Goal: Task Accomplishment & Management: Manage account settings

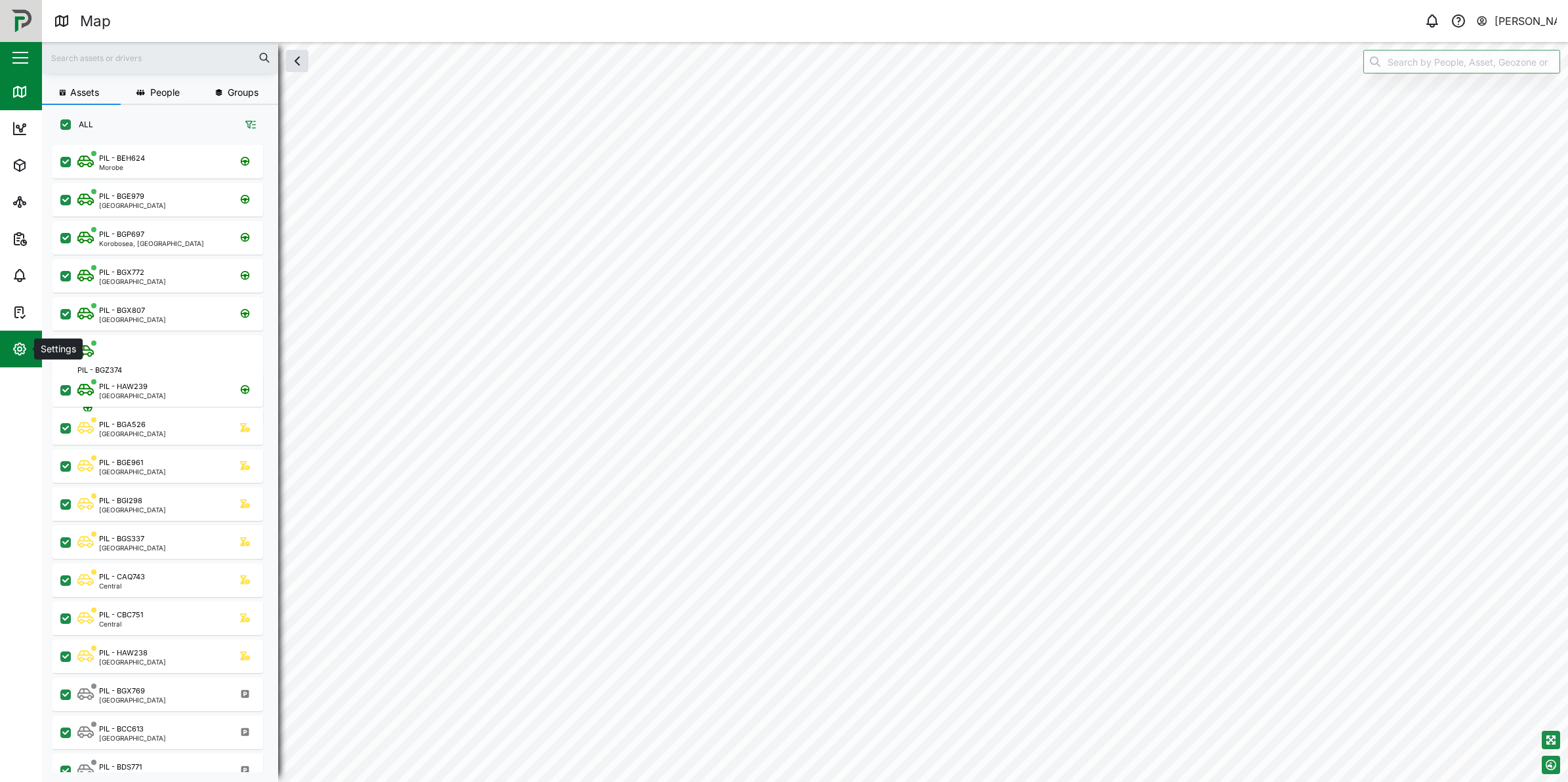
click at [28, 336] on span "Settings" at bounding box center [72, 350] width 119 height 37
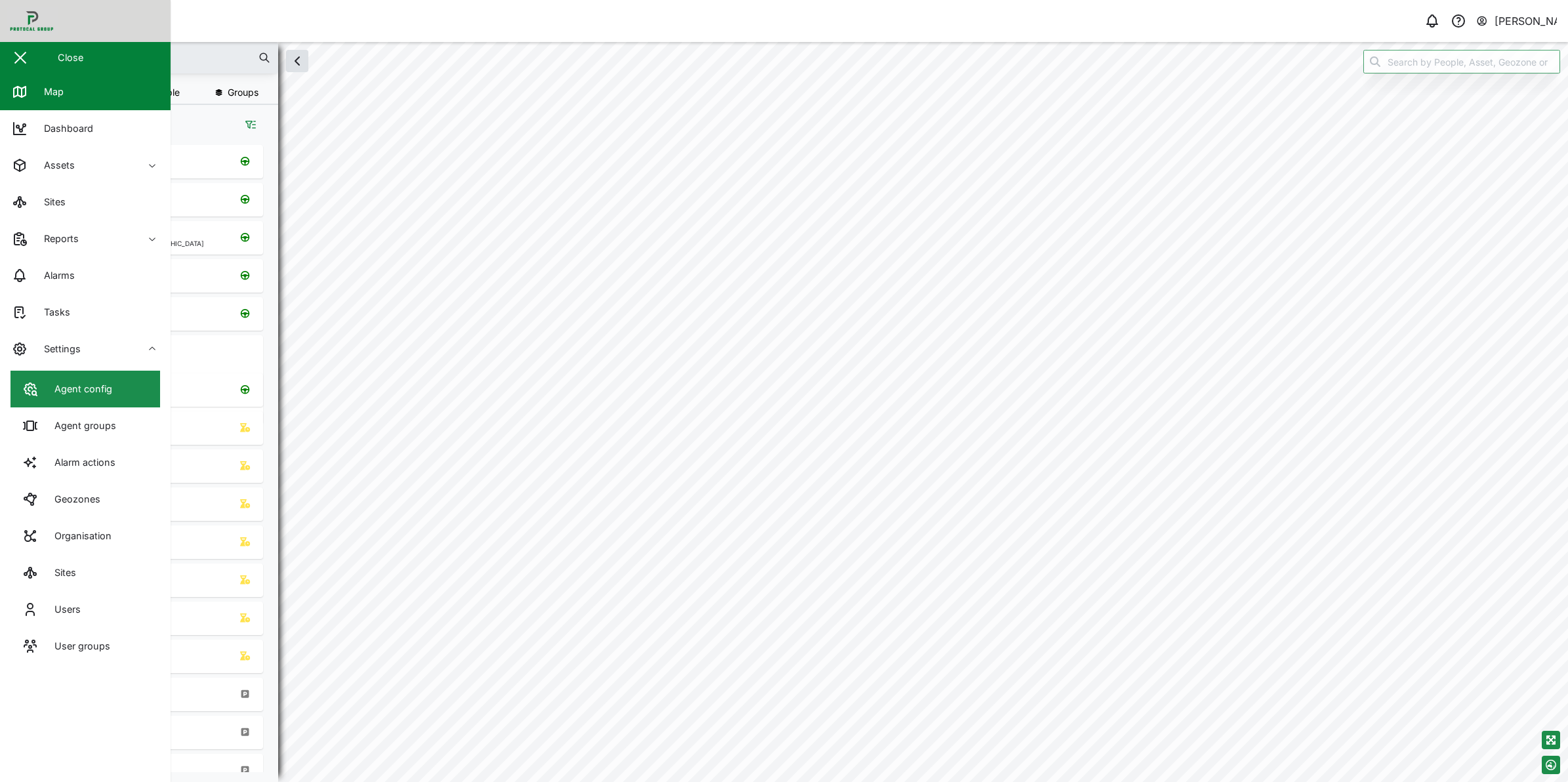
click at [56, 376] on link "Agent config" at bounding box center [85, 390] width 150 height 37
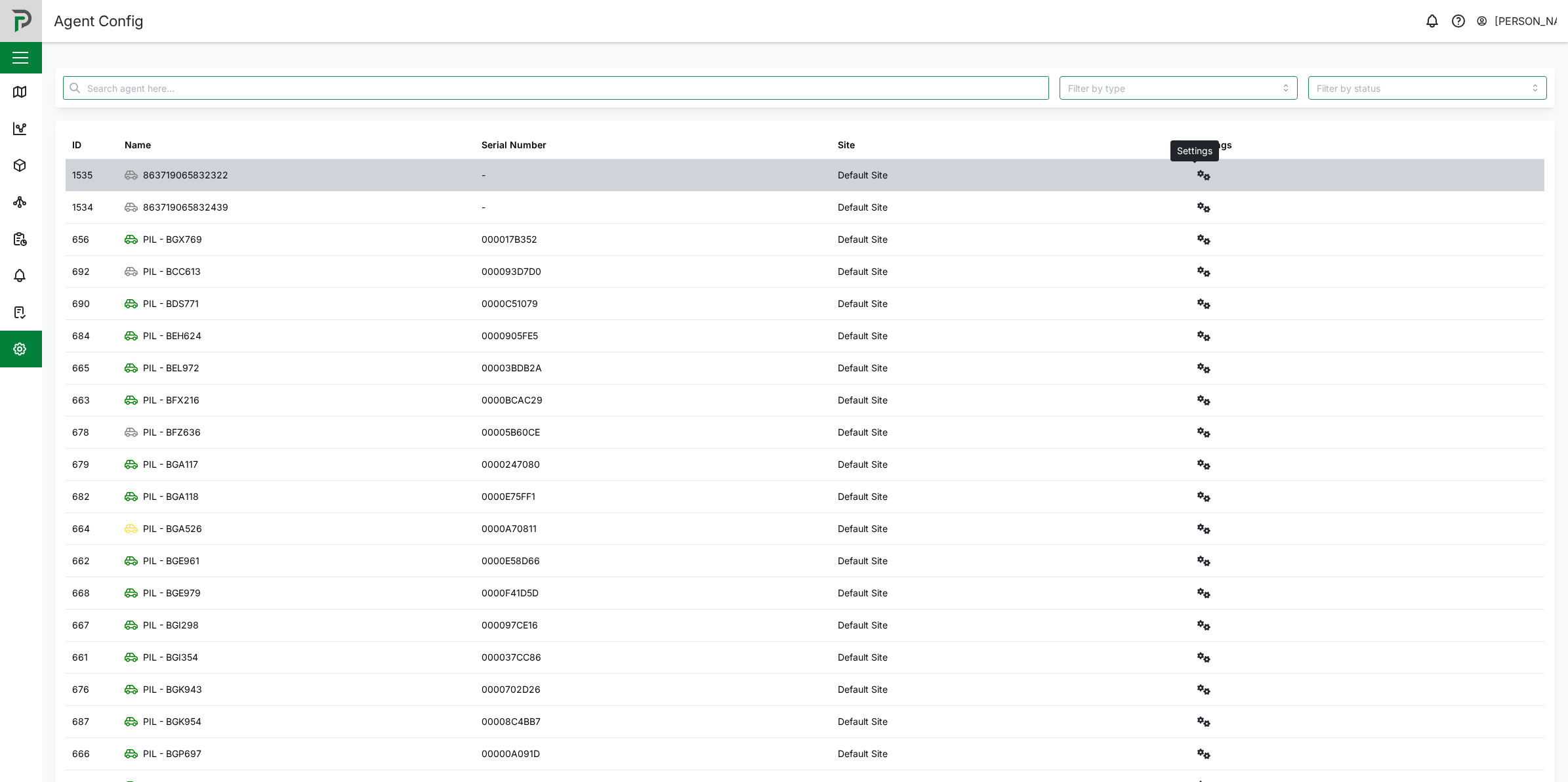
click at [1197, 174] on icon "button" at bounding box center [1204, 175] width 13 height 10
click at [1165, 205] on div "Configure" at bounding box center [1146, 207] width 91 height 15
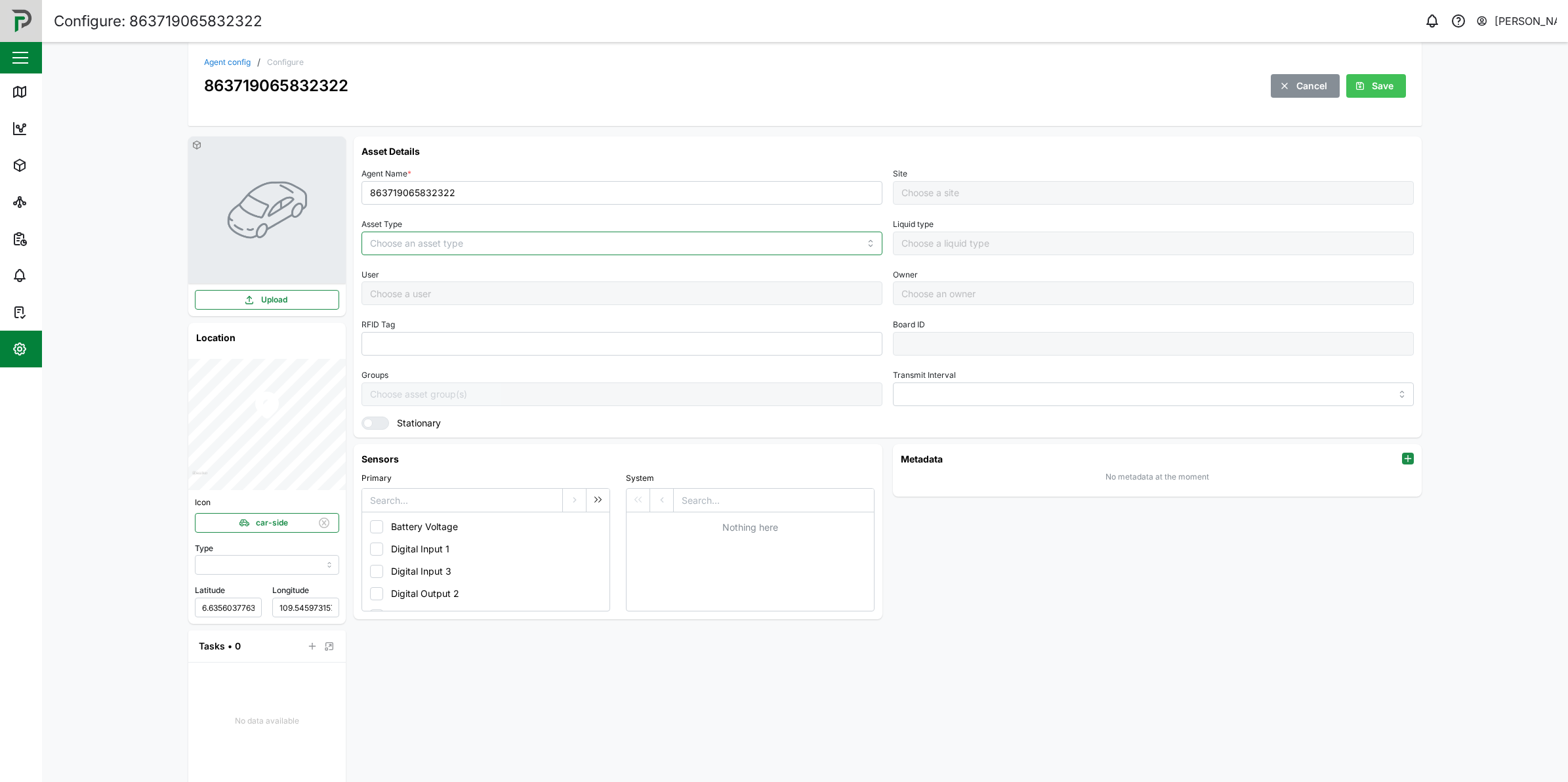
type input "MANUAL"
type input "VEHICLE"
type input "5 minutes"
type input "Default Site"
drag, startPoint x: 482, startPoint y: 191, endPoint x: 309, endPoint y: 167, distance: 174.7
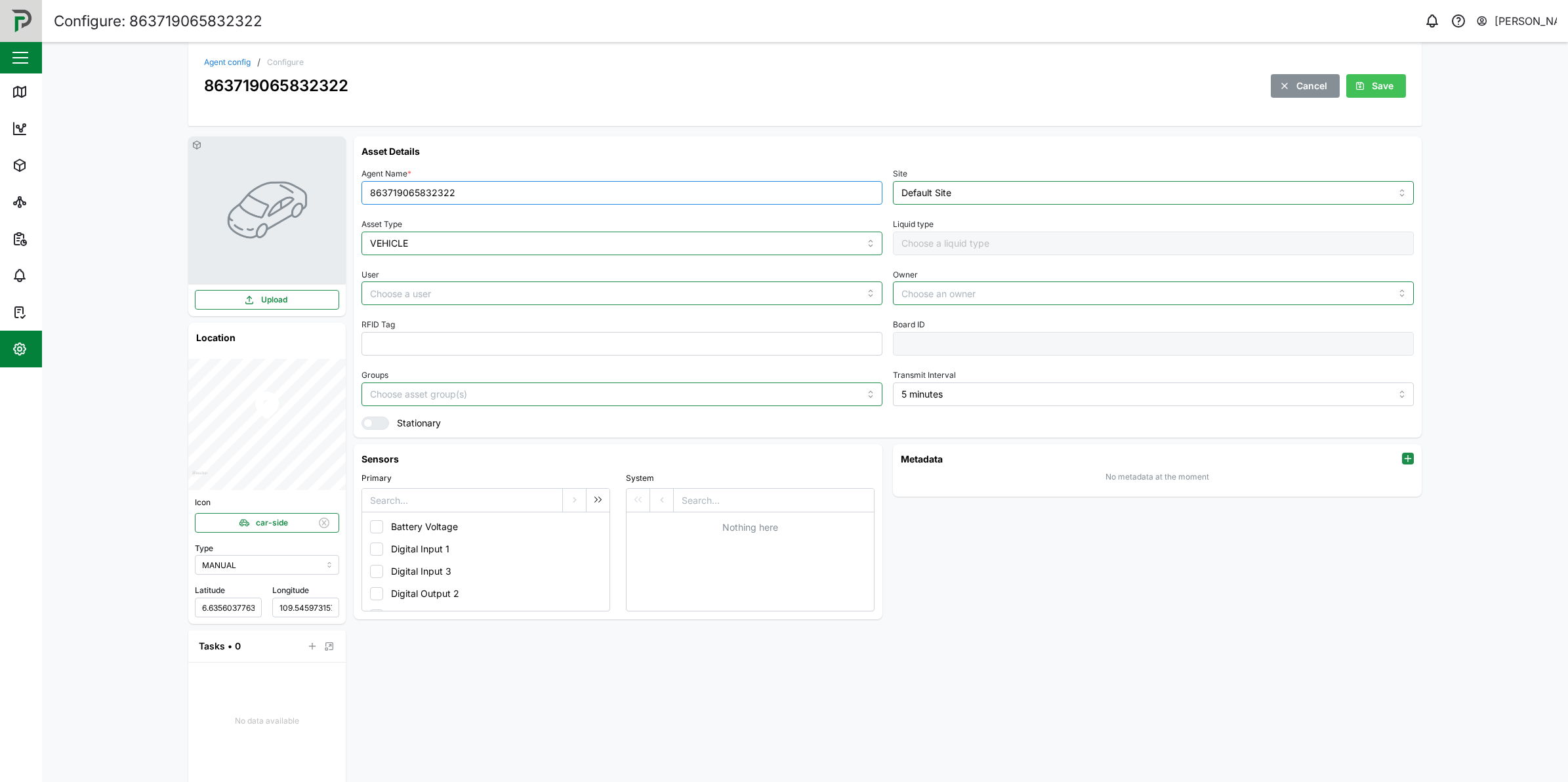
click at [309, 167] on div "Upload Location Icon car-side Type MANUAL Latitude 6.63560377632845 (DEFAULT VA…" at bounding box center [804, 465] width 1254 height 678
type input "BHF 705"
click at [1390, 86] on button "Save" at bounding box center [1376, 86] width 59 height 23
click at [227, 68] on div "Agent config / Configure 863719065832322 Cancel Save" at bounding box center [804, 77] width 1202 height 40
click at [227, 63] on link "Agent config" at bounding box center [227, 62] width 46 height 7
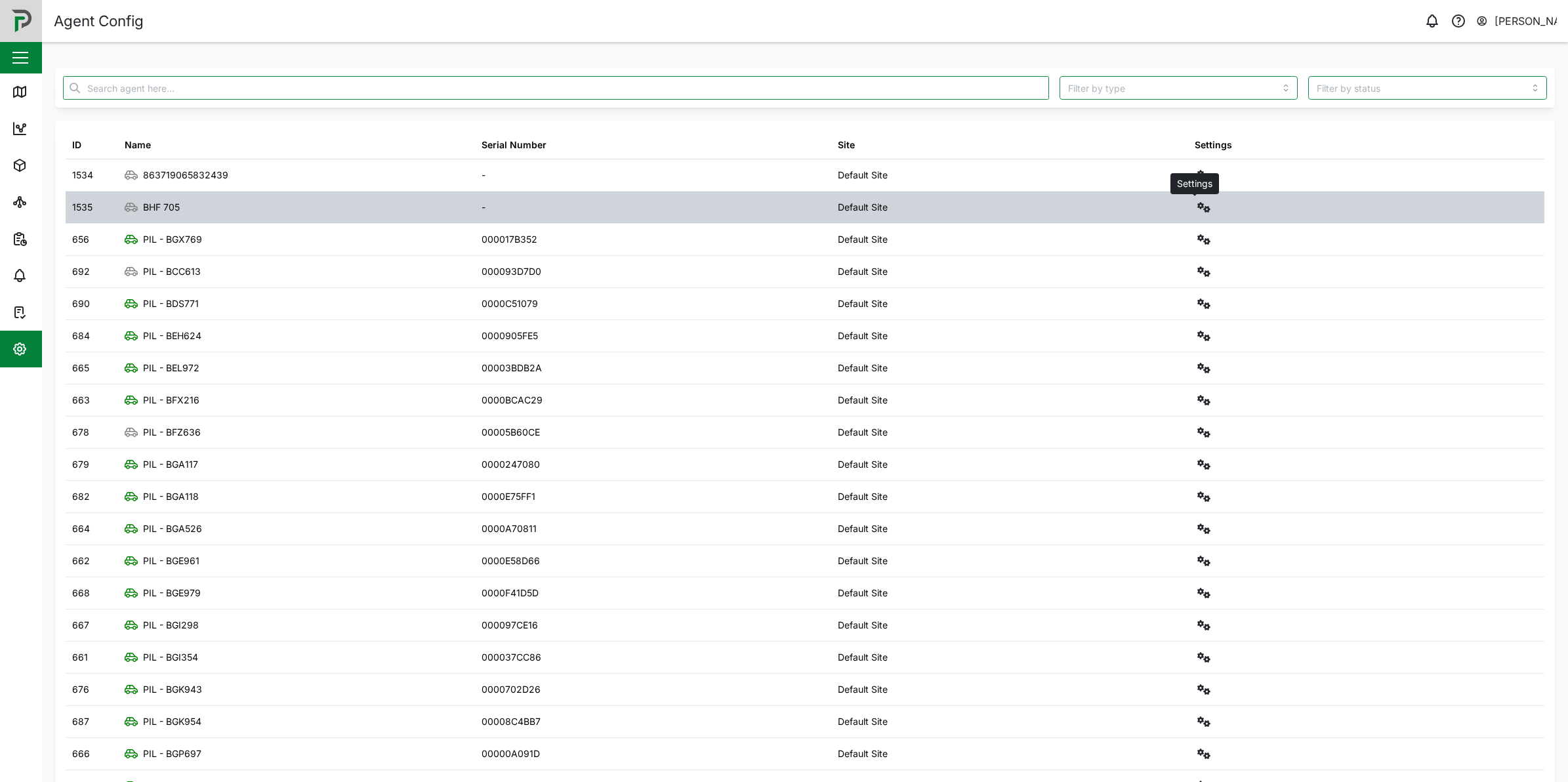
click at [1197, 204] on icon "button" at bounding box center [1204, 206] width 13 height 10
click at [1127, 240] on div "Configure" at bounding box center [1146, 239] width 91 height 15
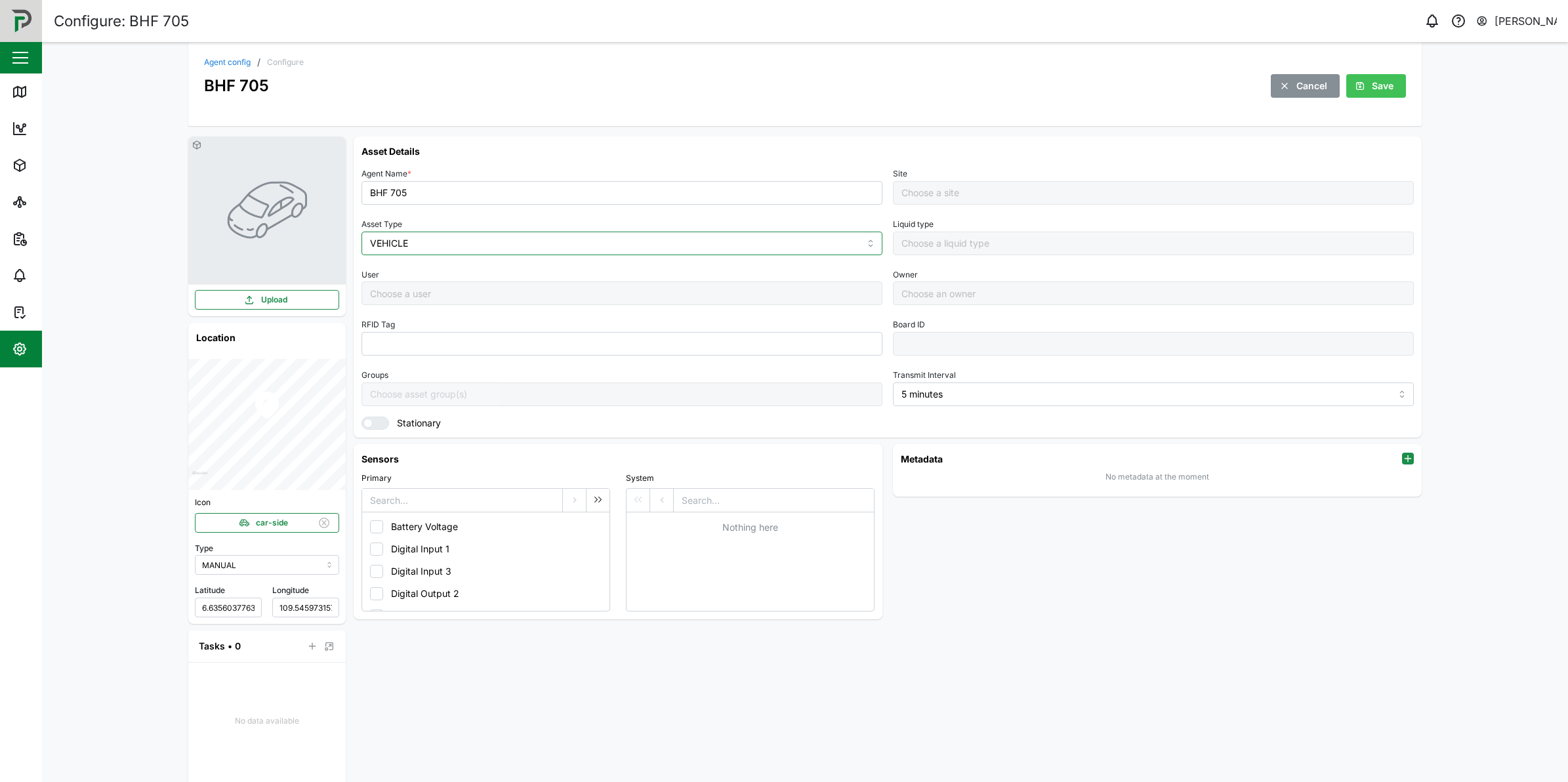
type input "Default Site"
click at [364, 191] on input "BHF 705" at bounding box center [622, 192] width 520 height 23
drag, startPoint x: 431, startPoint y: 192, endPoint x: 312, endPoint y: 202, distance: 119.4
click at [311, 201] on div "Upload Location Icon car-side Type MANUAL [GEOGRAPHIC_DATA] Tasks • 0 No data a…" at bounding box center [804, 465] width 1254 height 678
type input "PIL - BHF 705"
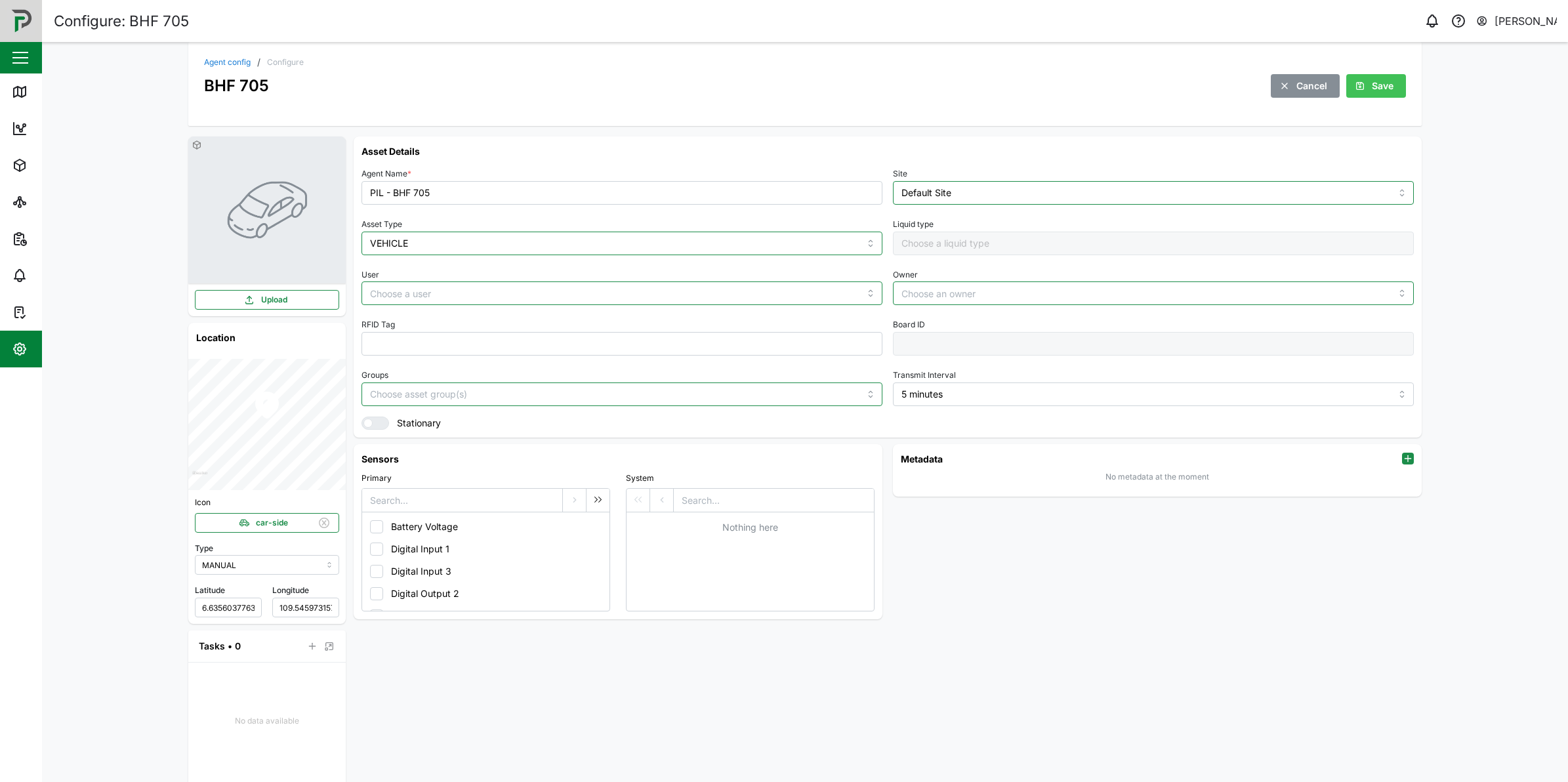
click at [1381, 89] on span "Save" at bounding box center [1382, 86] width 21 height 22
click at [217, 60] on link "Agent config" at bounding box center [227, 62] width 46 height 7
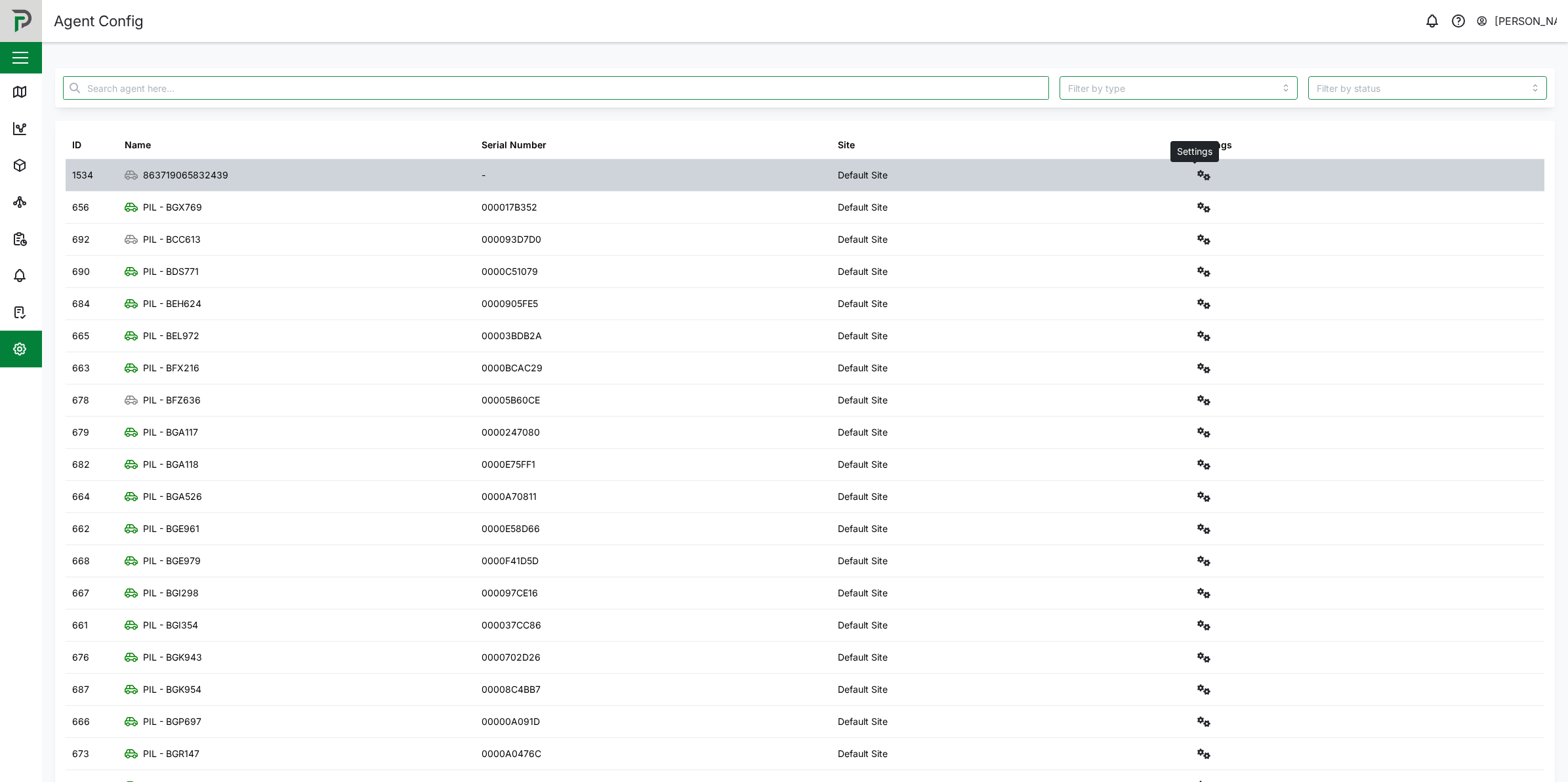
click at [1194, 166] on button "button" at bounding box center [1204, 176] width 19 height 19
click at [1129, 205] on div "Configure" at bounding box center [1146, 207] width 91 height 15
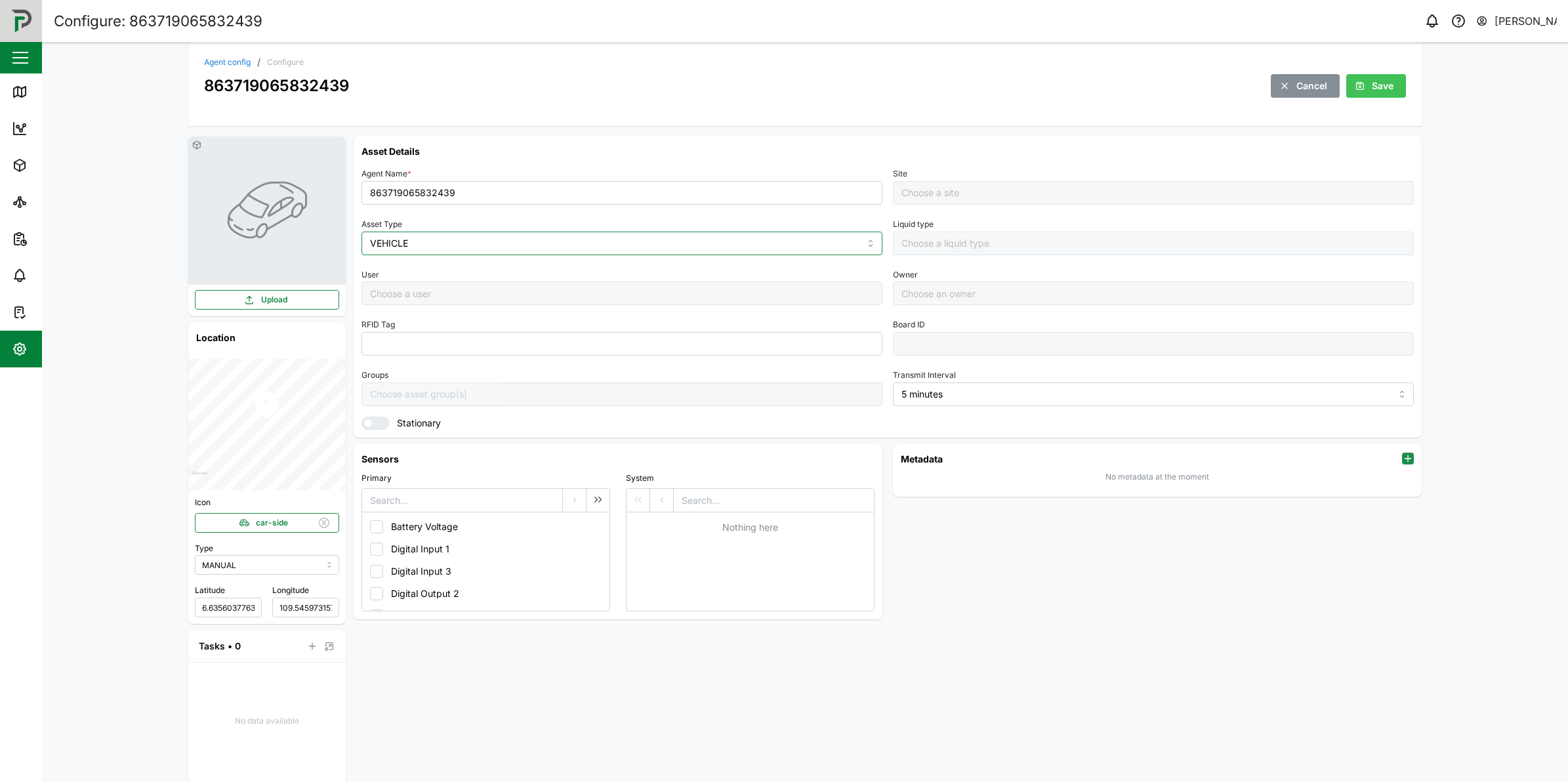
type input "Default Site"
click at [372, 194] on input "863719065832439" at bounding box center [622, 192] width 520 height 23
paste input "PIL - BHF 705"
type input "PIL - BHF 704"
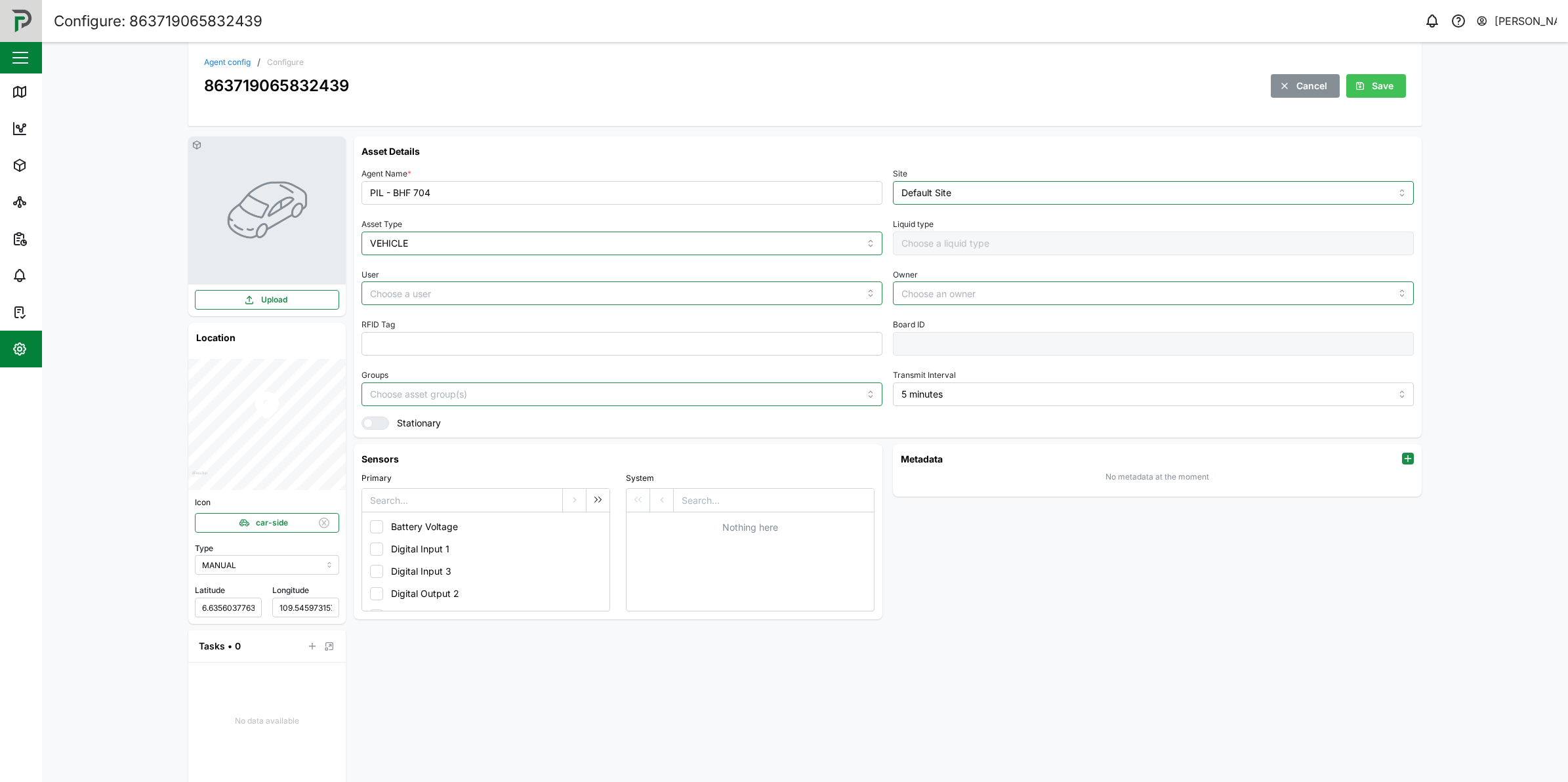
click at [1383, 86] on span "Save" at bounding box center [1382, 86] width 21 height 22
click at [236, 56] on div "Agent config / Configure 863719065832439 Cancel Save" at bounding box center [805, 84] width 1233 height 84
click at [238, 60] on link "Agent config" at bounding box center [227, 62] width 46 height 7
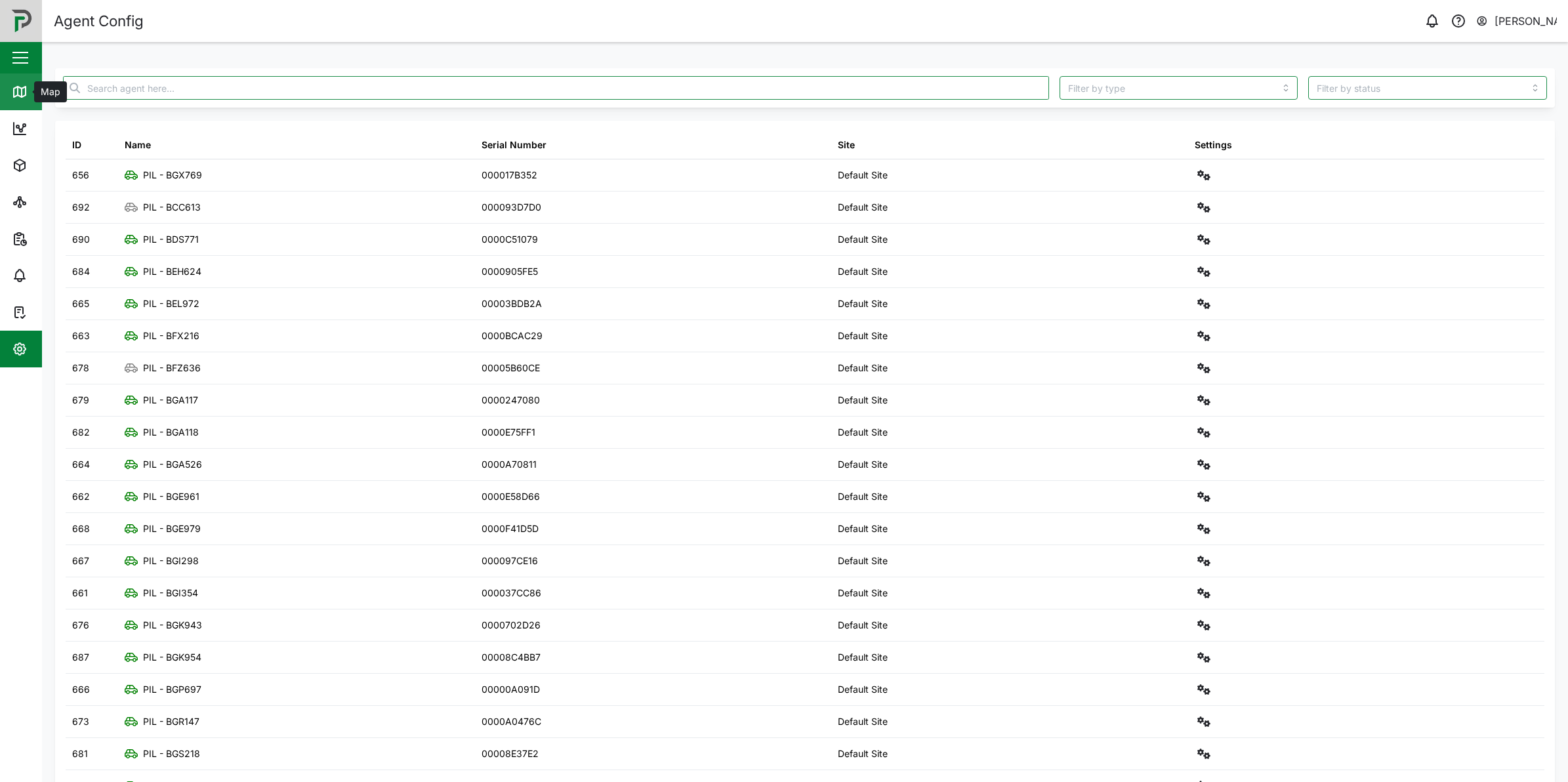
click at [15, 84] on icon at bounding box center [20, 91] width 16 height 16
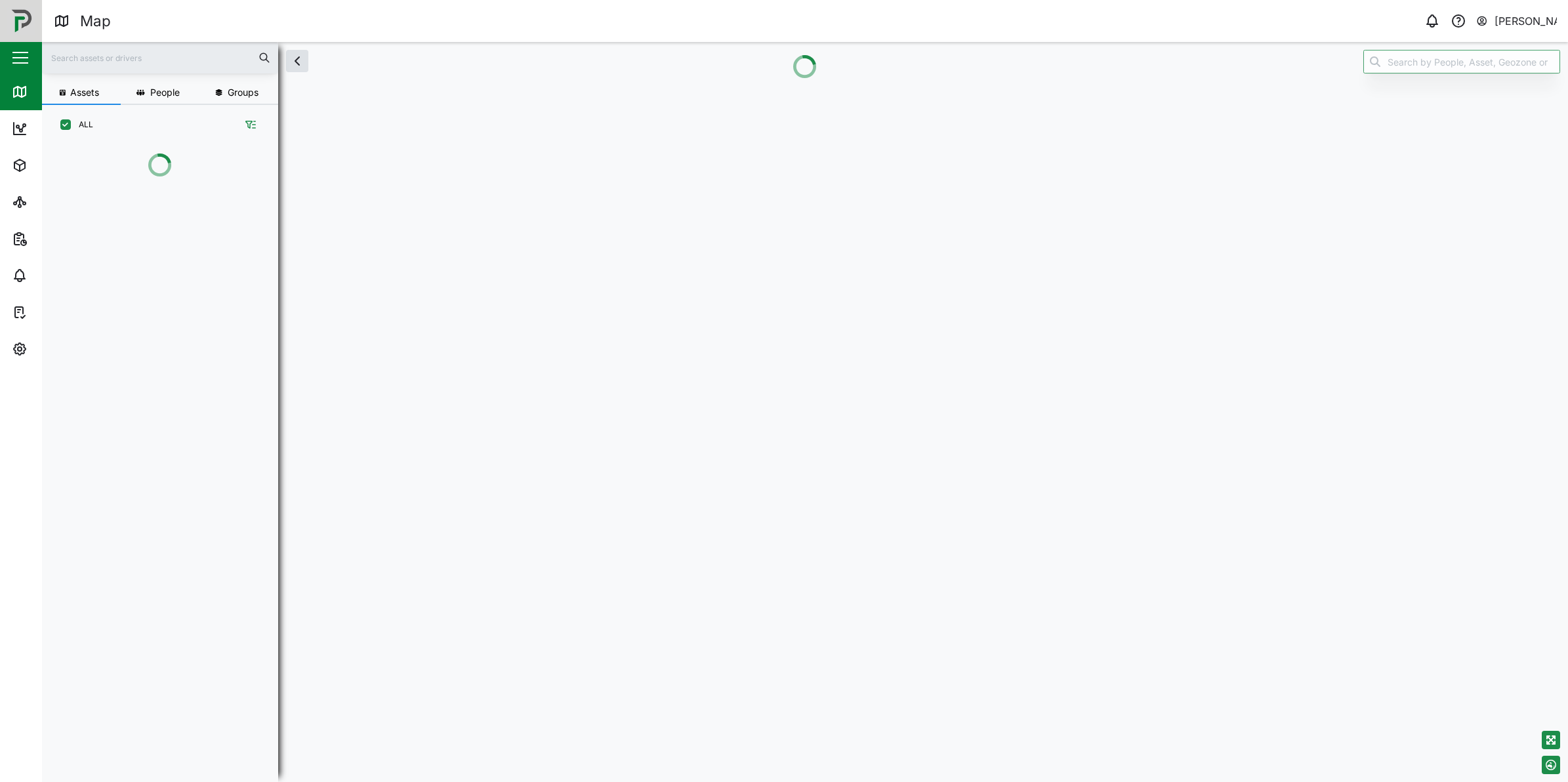
scroll to position [13, 13]
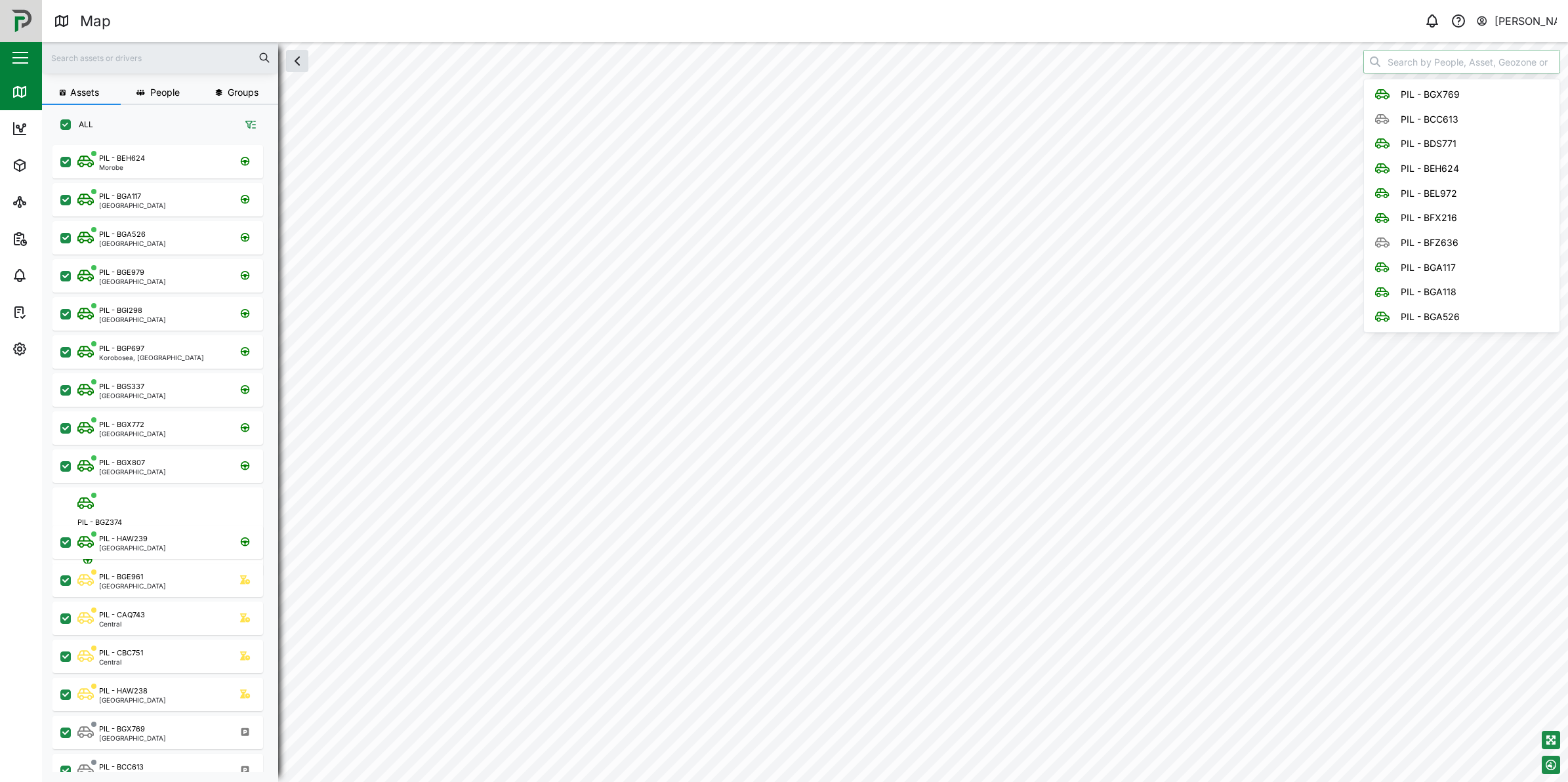
click at [1430, 63] on input "search" at bounding box center [1462, 61] width 197 height 23
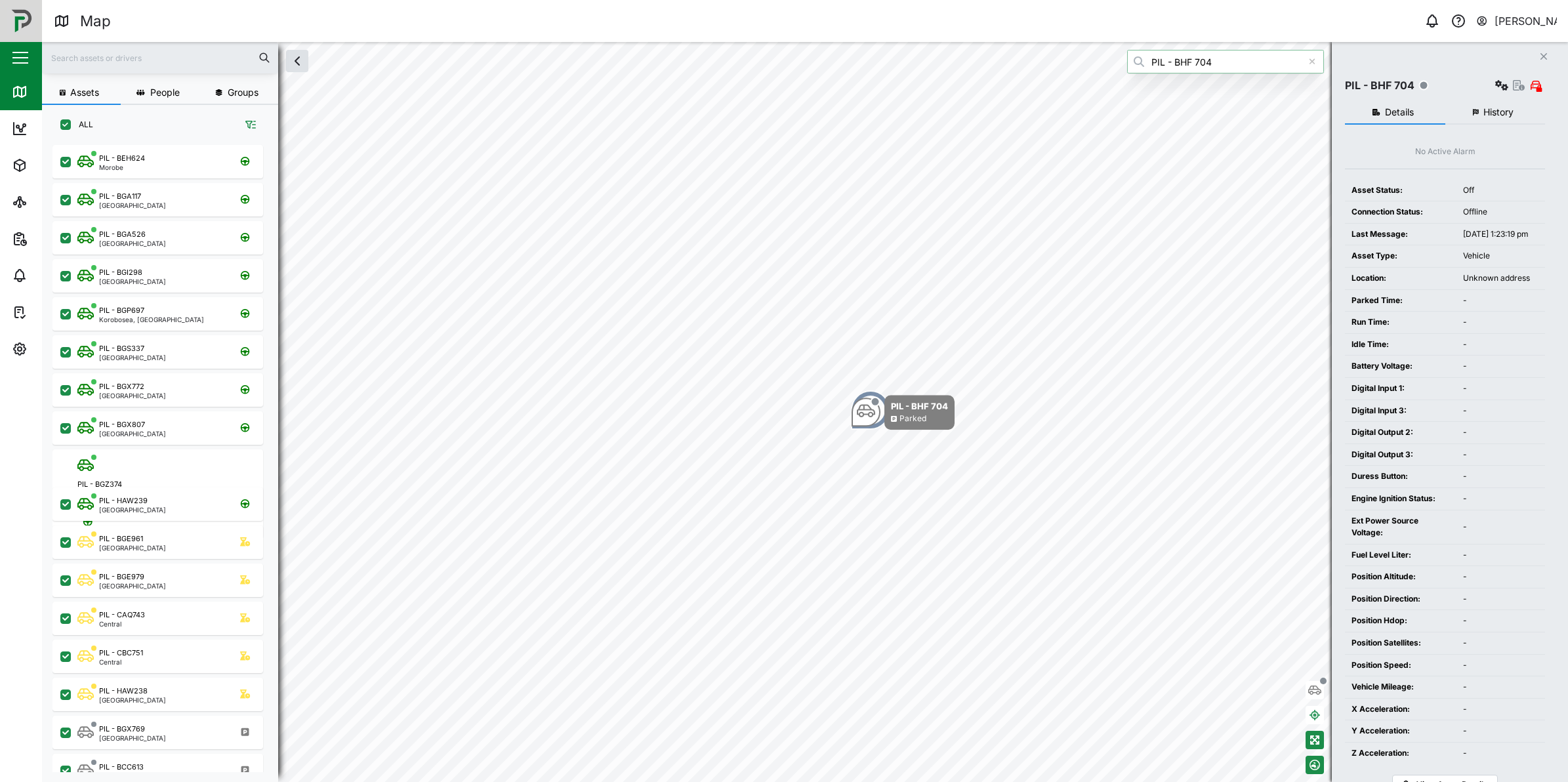
click at [1268, 66] on input "PIL - BHF 704" at bounding box center [1226, 61] width 197 height 23
type input "PIL - BHF 705"
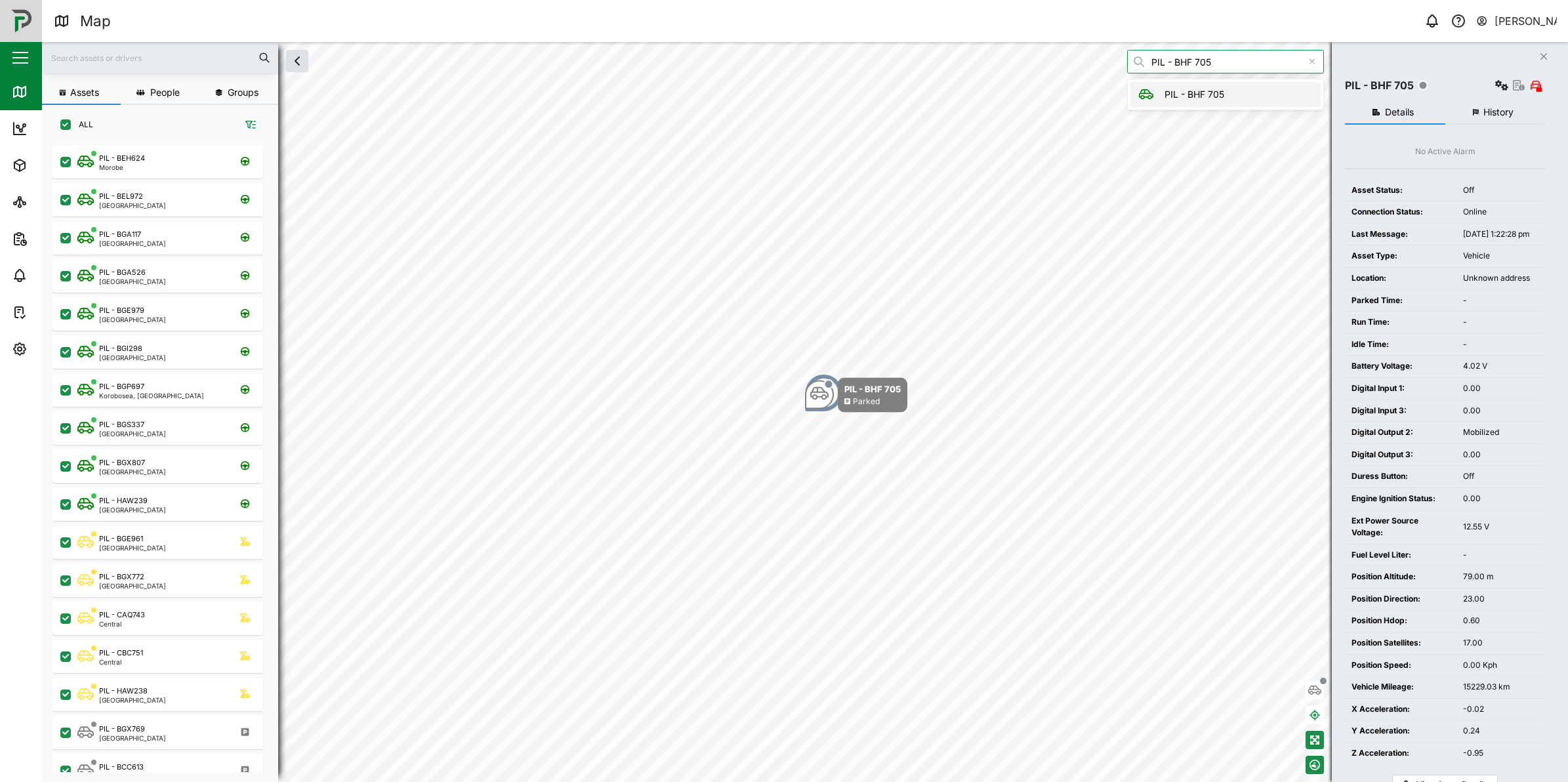
click at [1504, 26] on div "[PERSON_NAME]" at bounding box center [1526, 21] width 63 height 17
click at [1486, 84] on div "Sign Out" at bounding box center [1475, 84] width 141 height 16
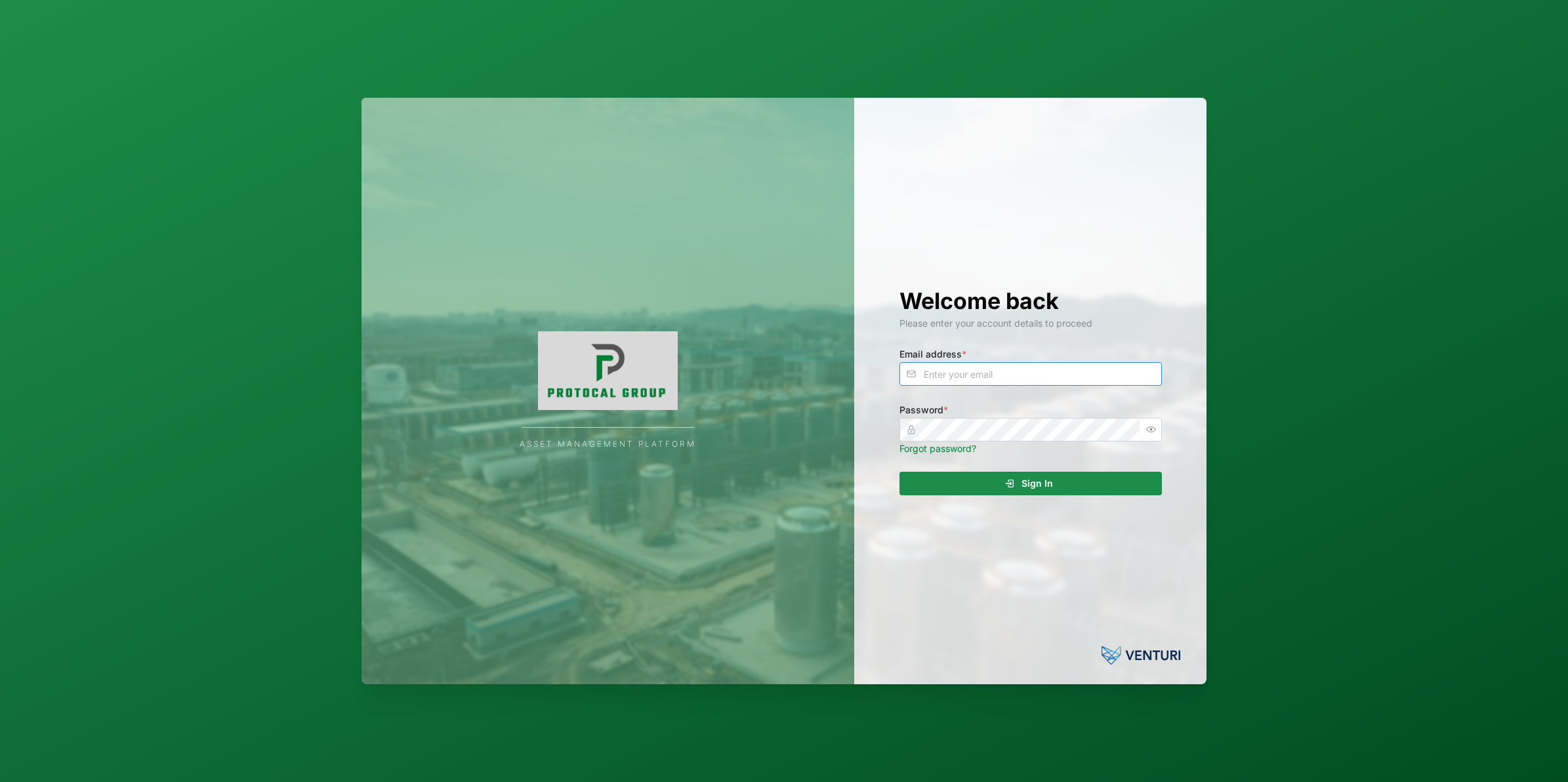
type input "[PERSON_NAME][EMAIL_ADDRESS][DOMAIN_NAME]"
click at [1067, 474] on div "Sign In" at bounding box center [1029, 484] width 242 height 22
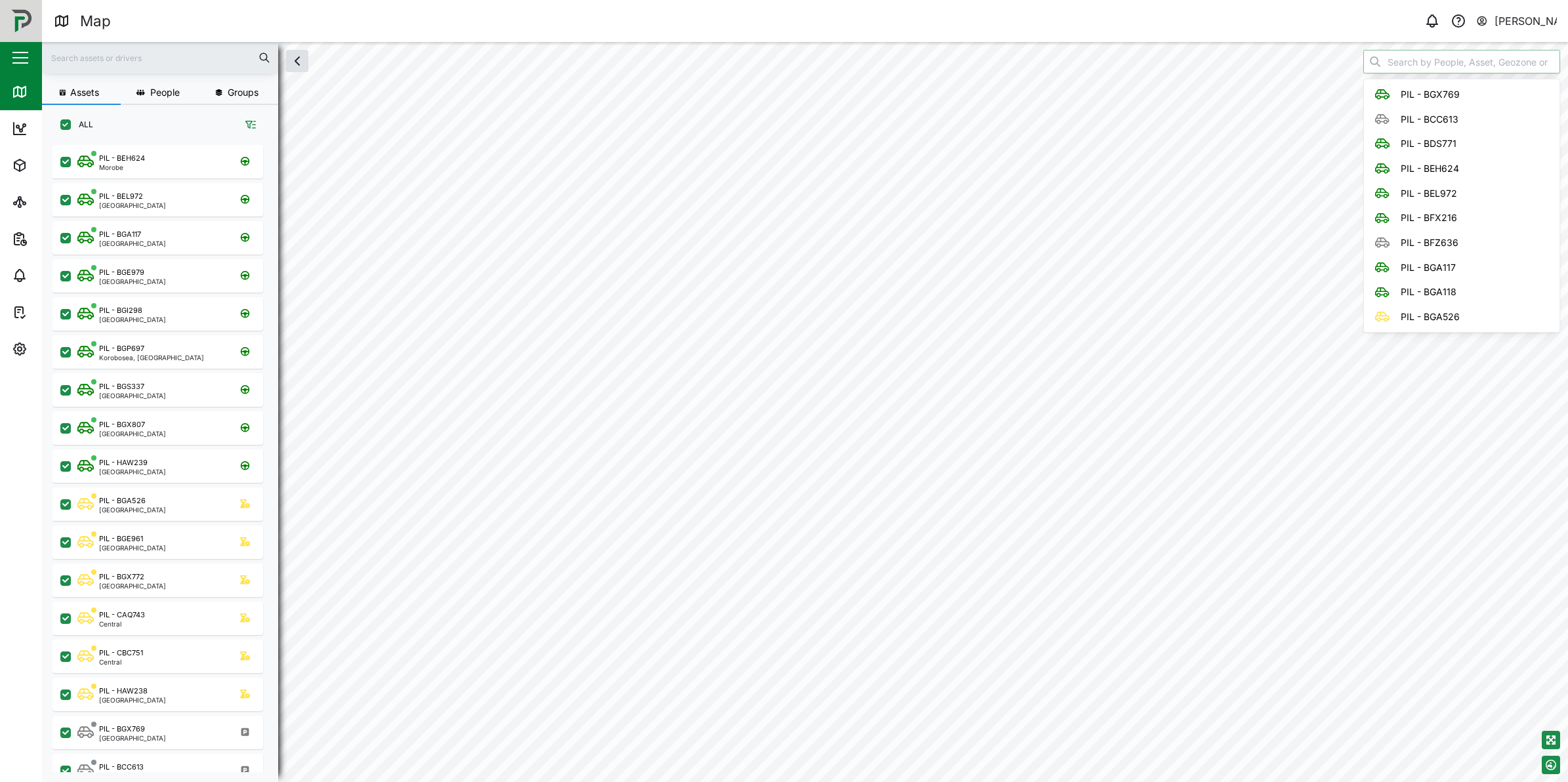
click at [1457, 71] on input "search" at bounding box center [1462, 61] width 197 height 23
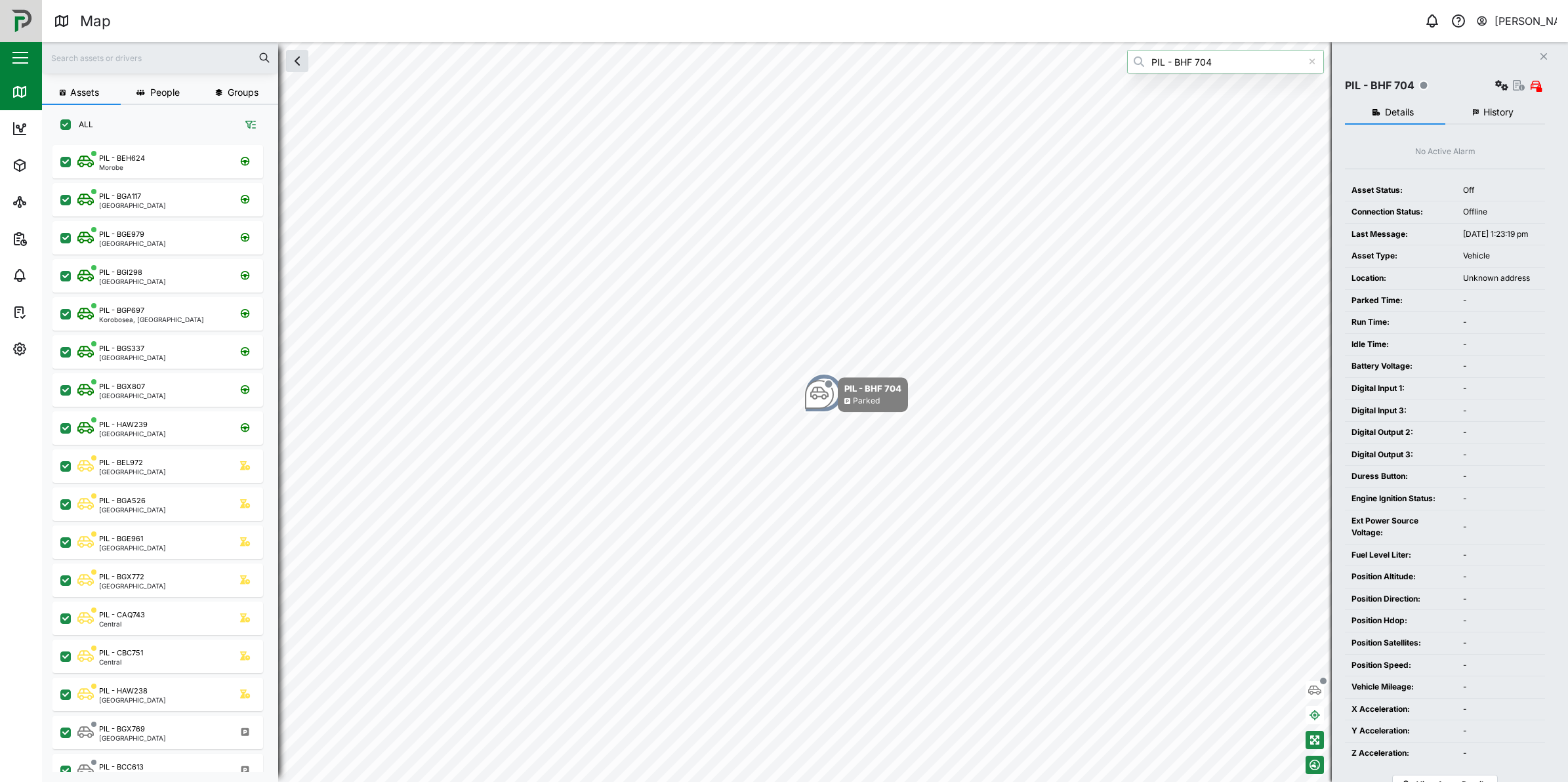
type input "PIL - BHF 704"
click at [1310, 61] on icon at bounding box center [1312, 61] width 7 height 9
click at [1297, 56] on input "search" at bounding box center [1226, 61] width 197 height 23
type input "PIL - BHF 705"
click at [1317, 60] on div at bounding box center [1311, 61] width 23 height 23
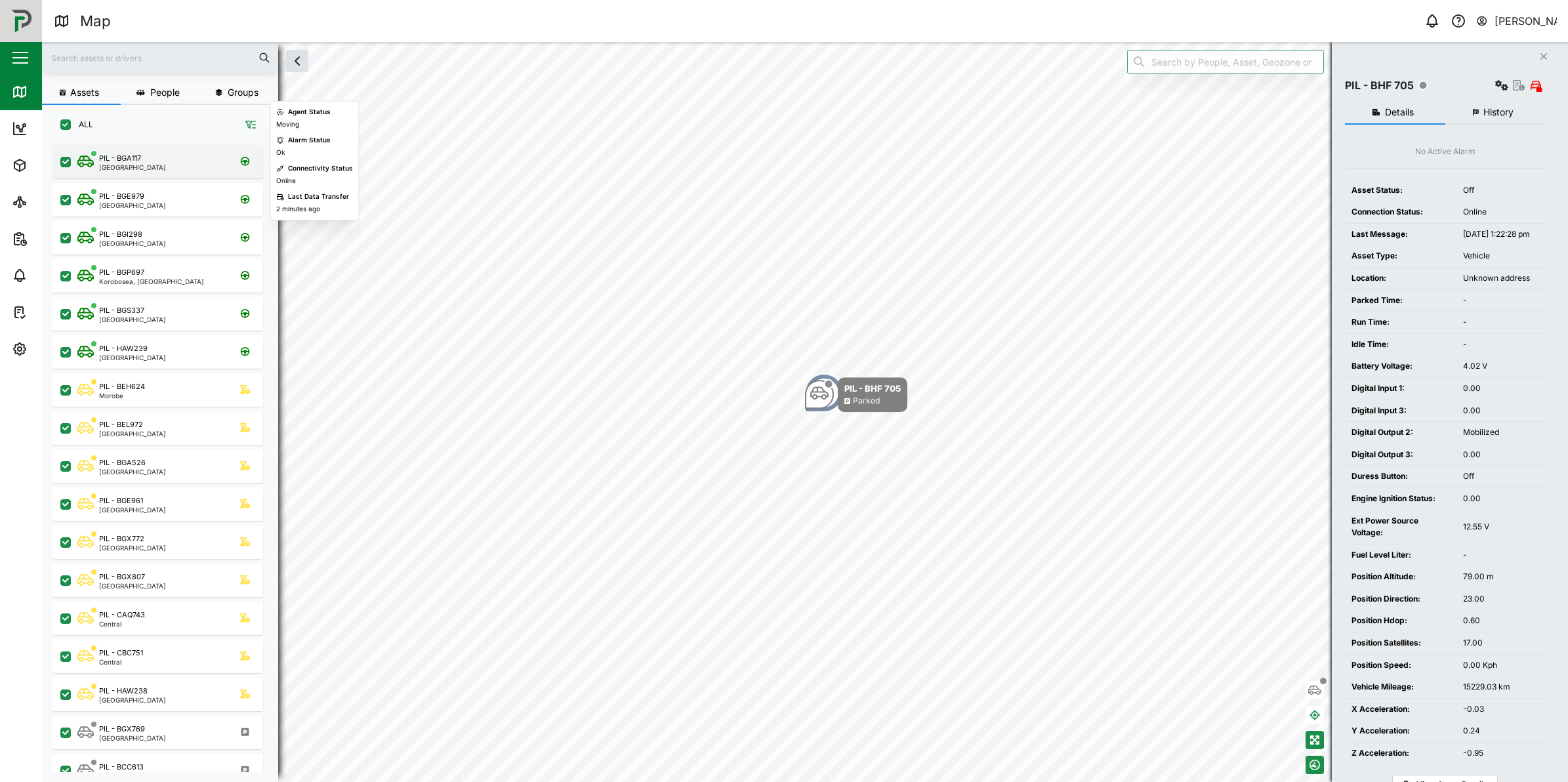
click at [155, 161] on div "PIL - BGA117" at bounding box center [133, 158] width 67 height 11
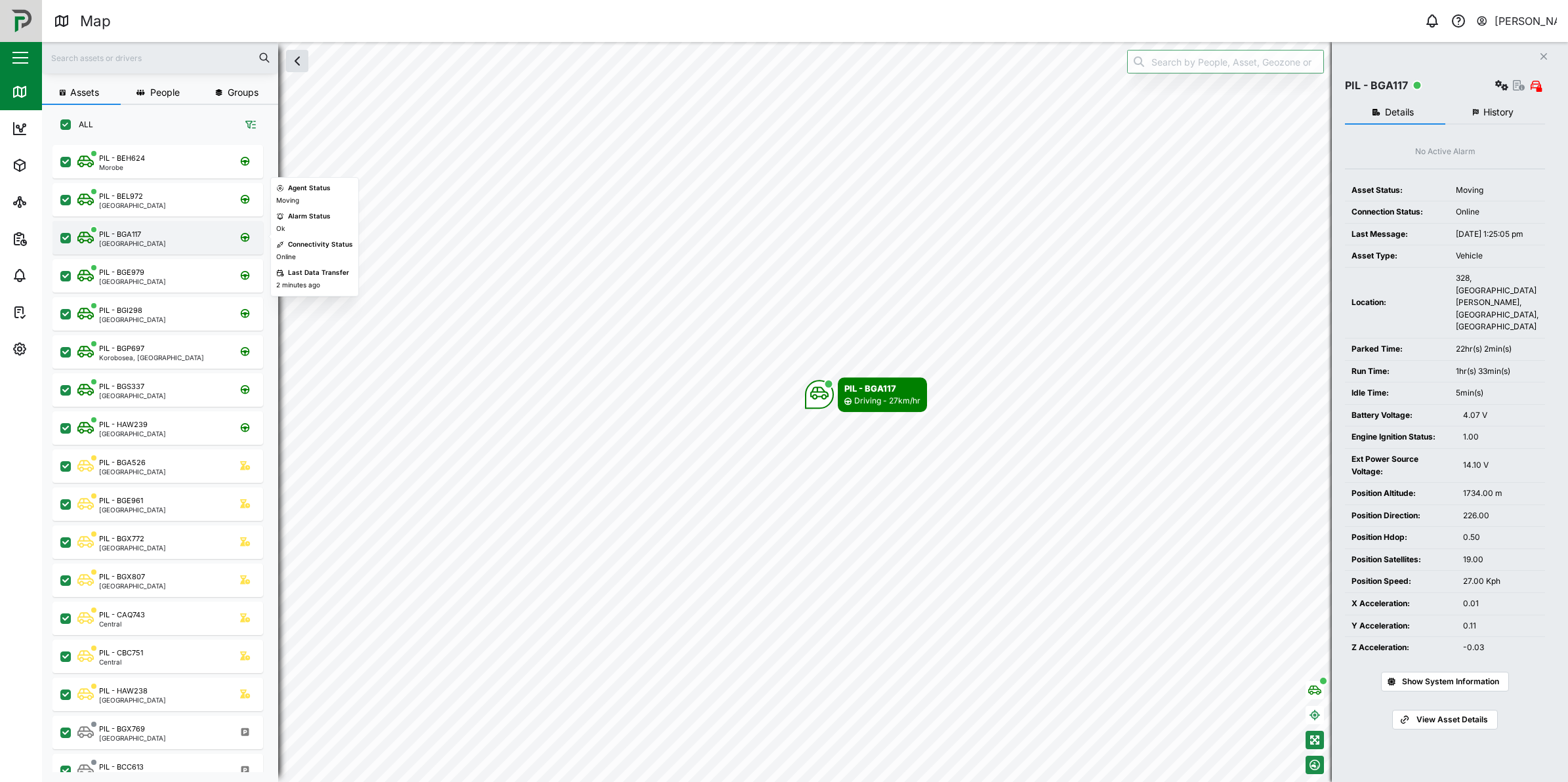
click at [128, 245] on div "[GEOGRAPHIC_DATA]" at bounding box center [133, 243] width 67 height 7
click at [128, 248] on div "PIL - BGA117 [GEOGRAPHIC_DATA]" at bounding box center [157, 238] width 211 height 33
click at [125, 243] on div "[GEOGRAPHIC_DATA]" at bounding box center [133, 243] width 67 height 7
